Goal: Task Accomplishment & Management: Manage account settings

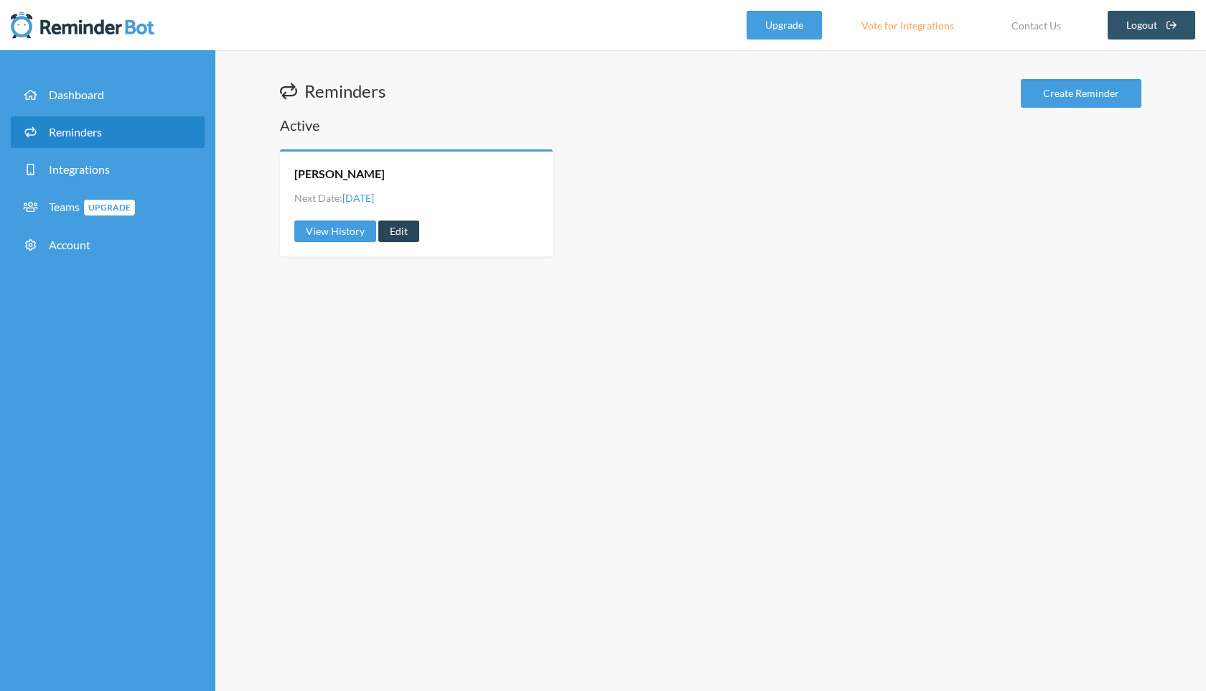
click at [396, 229] on link "Edit" at bounding box center [398, 231] width 41 height 22
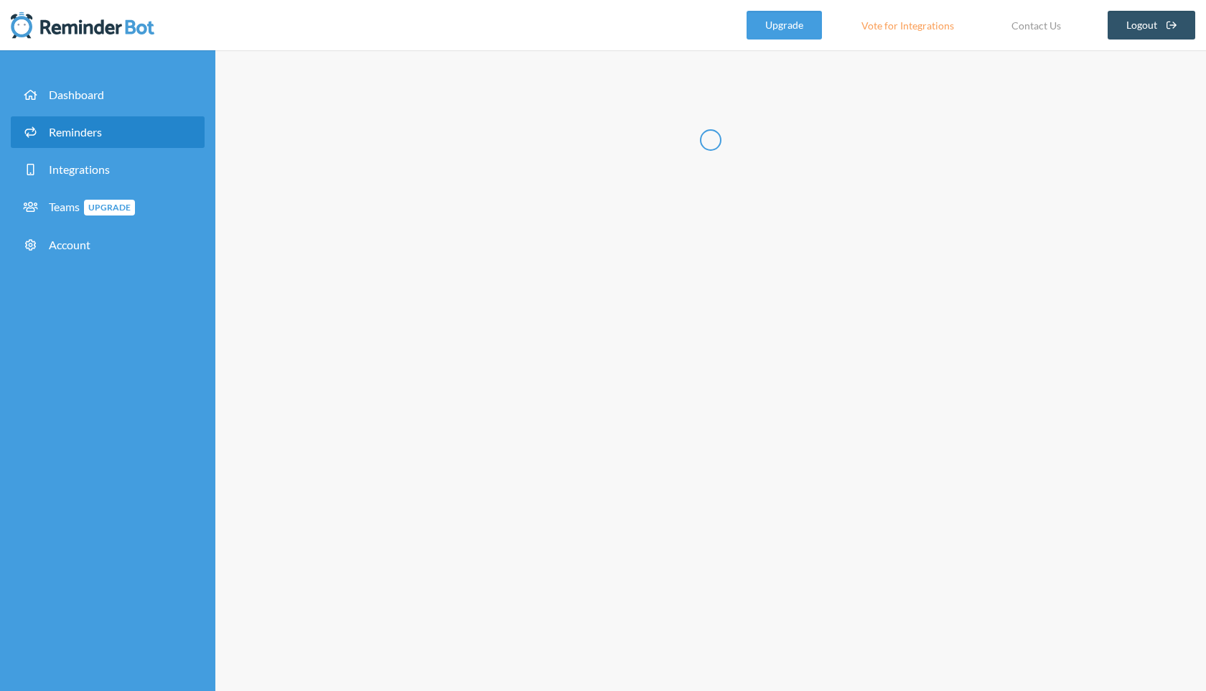
type input "[PERSON_NAME]"
select select "09:00:00"
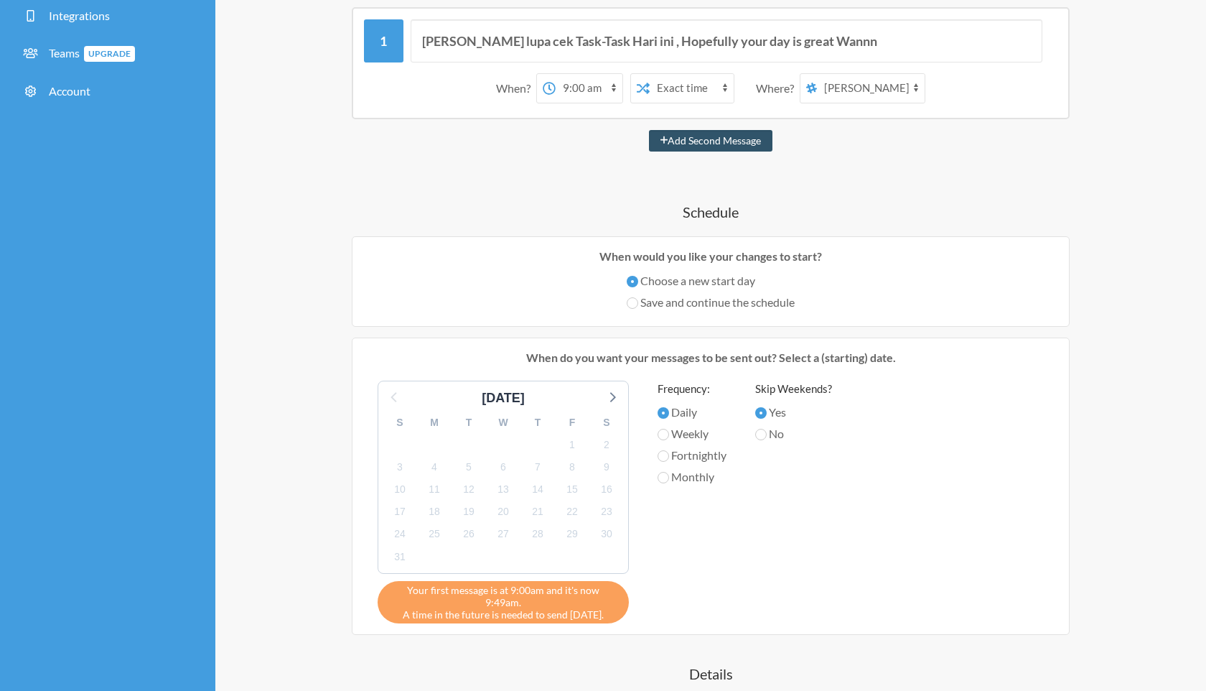
scroll to position [51, 0]
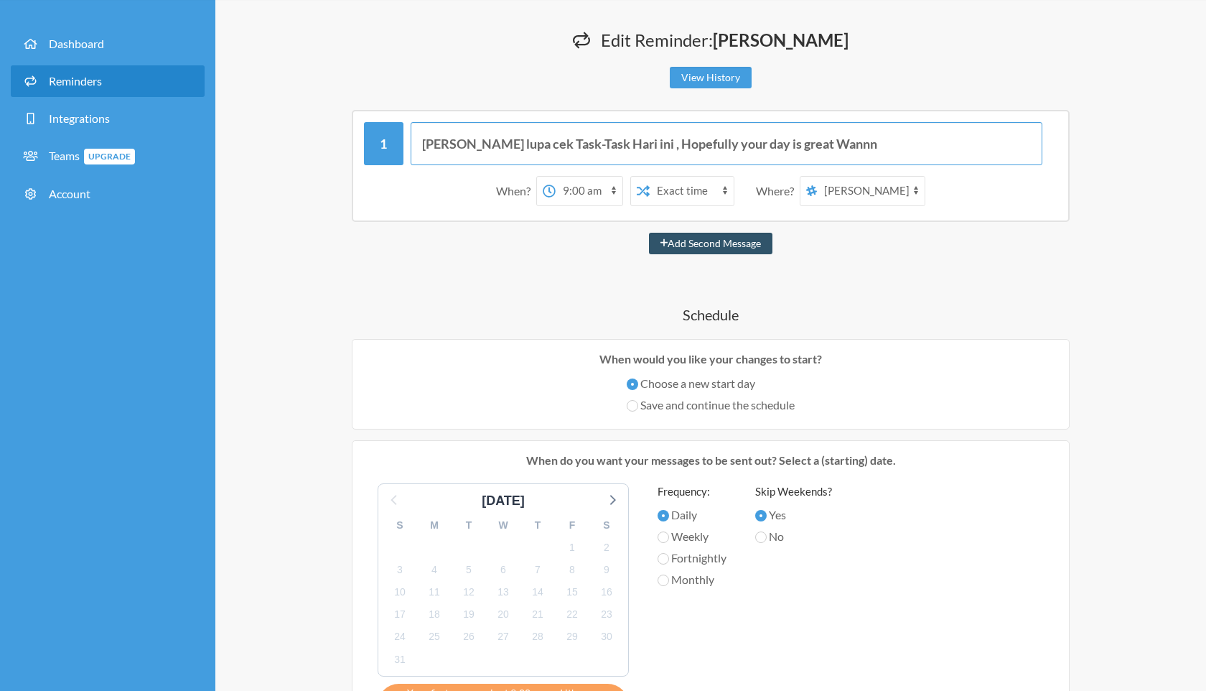
click at [755, 154] on input "[PERSON_NAME] lupa cek Task-Task Hari ini , Hopefully your day is great Wannn" at bounding box center [727, 143] width 633 height 43
click at [617, 147] on input "[PERSON_NAME] lupa cek Task-Task Hari ini , Hopefully your day is great Wannn" at bounding box center [727, 143] width 633 height 43
drag, startPoint x: 834, startPoint y: 143, endPoint x: 610, endPoint y: 131, distance: 223.6
click at [610, 131] on input "[PERSON_NAME] lupa cek Task-Task Hari ini , Hopefully your day is great Wannn" at bounding box center [727, 143] width 633 height 43
click at [605, 136] on input "[PERSON_NAME] lupa cek Task-Task Hari ini , Hopefully your day is great Wannn" at bounding box center [727, 143] width 633 height 43
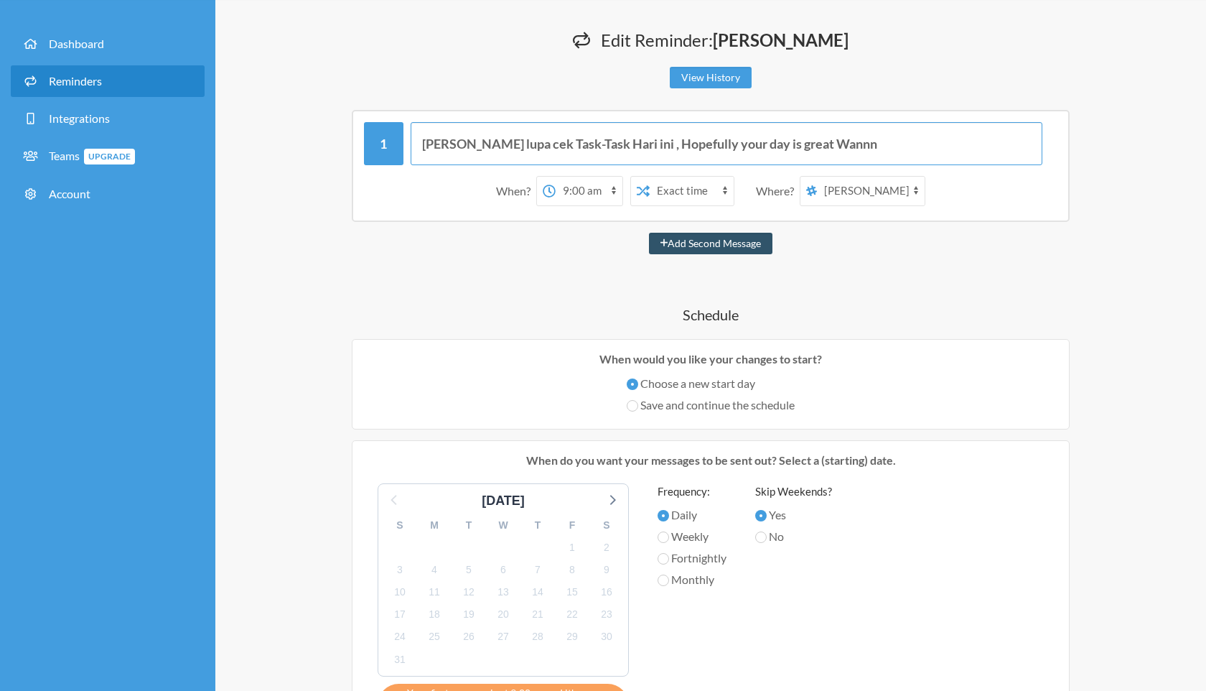
drag, startPoint x: 621, startPoint y: 142, endPoint x: 418, endPoint y: 141, distance: 203.2
click at [418, 141] on input "[PERSON_NAME] lupa cek Task-Task Hari ini , Hopefully your day is great Wannn" at bounding box center [727, 143] width 633 height 43
click at [633, 146] on input "Tiket Task jangan Lupa di create , BUg tiket diisi yang mandatory Hopefully you…" at bounding box center [727, 143] width 633 height 43
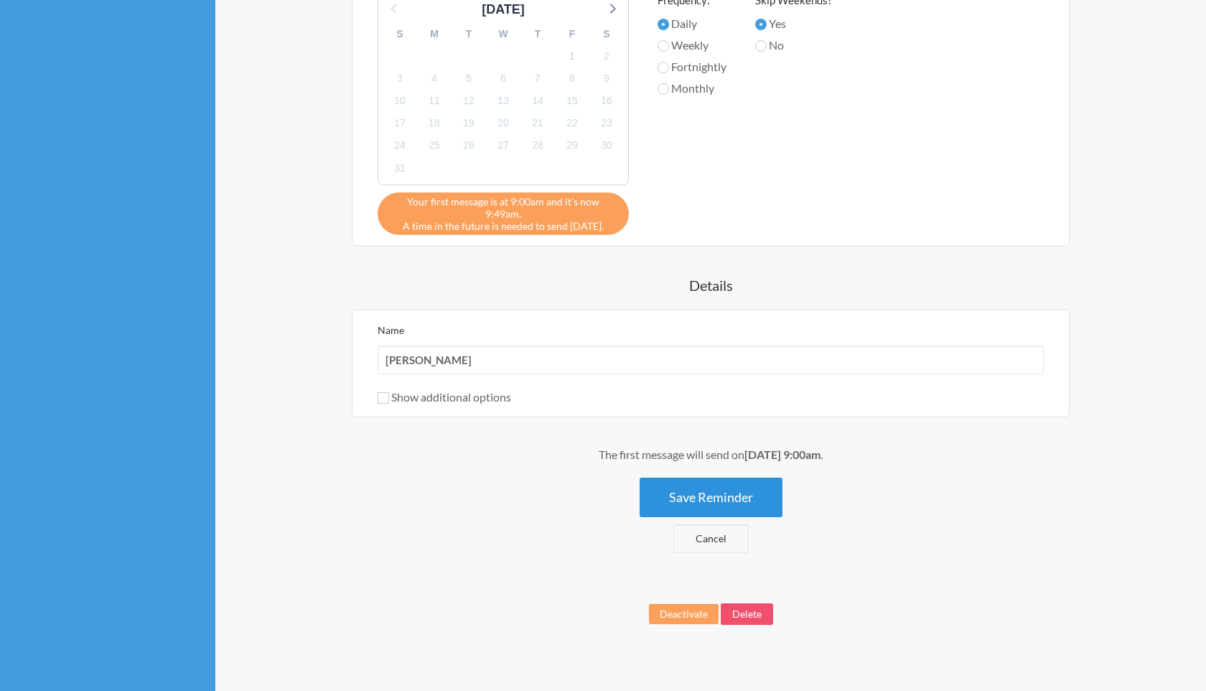
type input "Tiket Task jangan Lupa di create , Bug tiket diisi yang mandatory Hopefully you…"
click at [691, 483] on button "Save Reminder" at bounding box center [711, 496] width 143 height 39
